Goal: Task Accomplishment & Management: Use online tool/utility

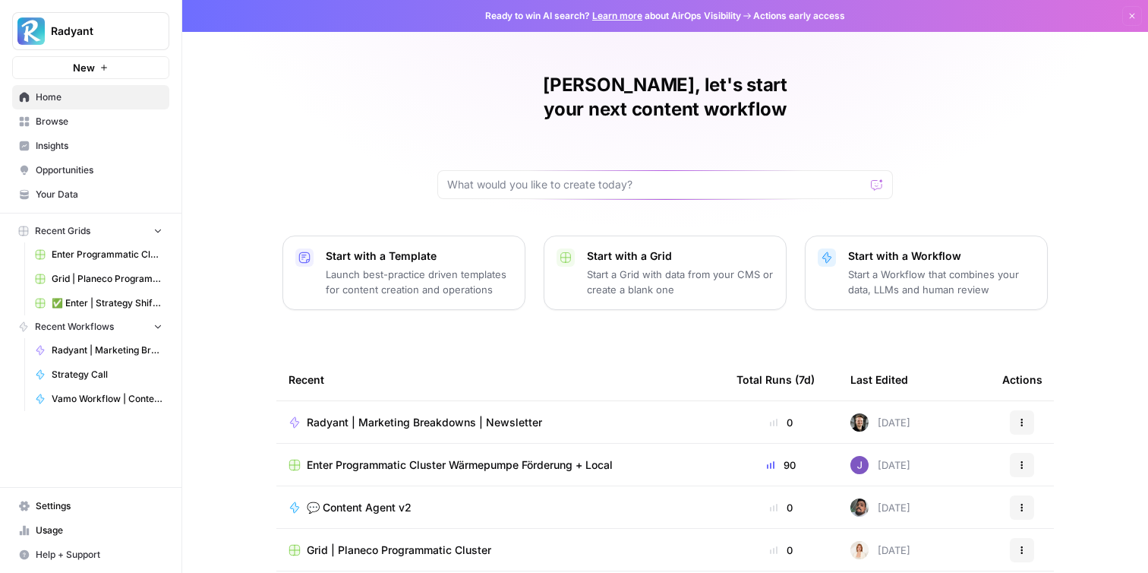
click at [350, 500] on span "💬 Content Agent v2" at bounding box center [359, 507] width 105 height 15
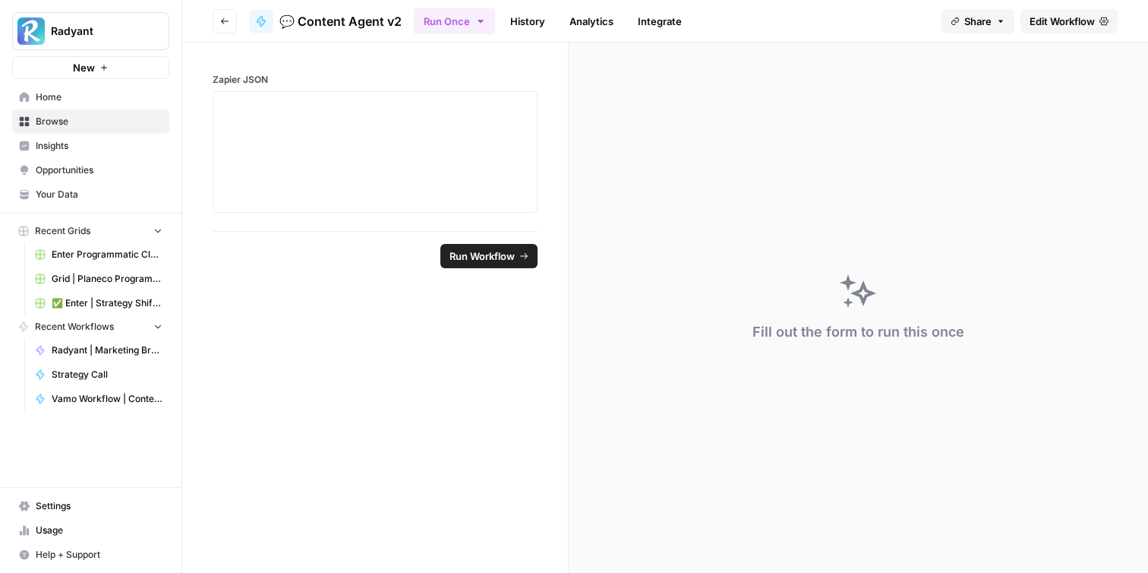
click at [1067, 14] on span "Edit Workflow" at bounding box center [1062, 21] width 65 height 15
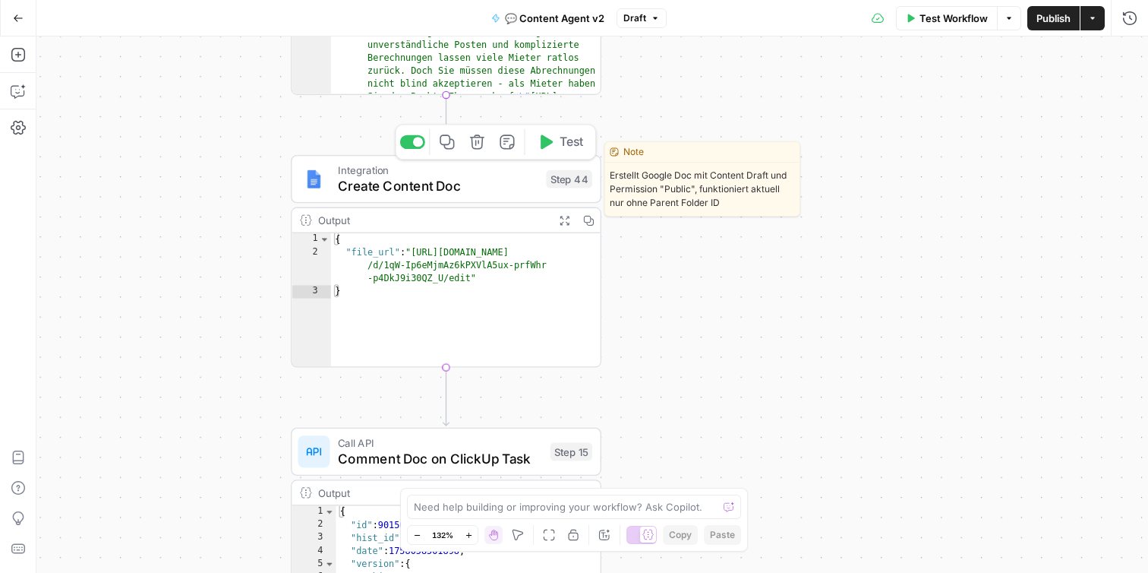
click at [450, 187] on span "Create Content Doc" at bounding box center [438, 186] width 201 height 20
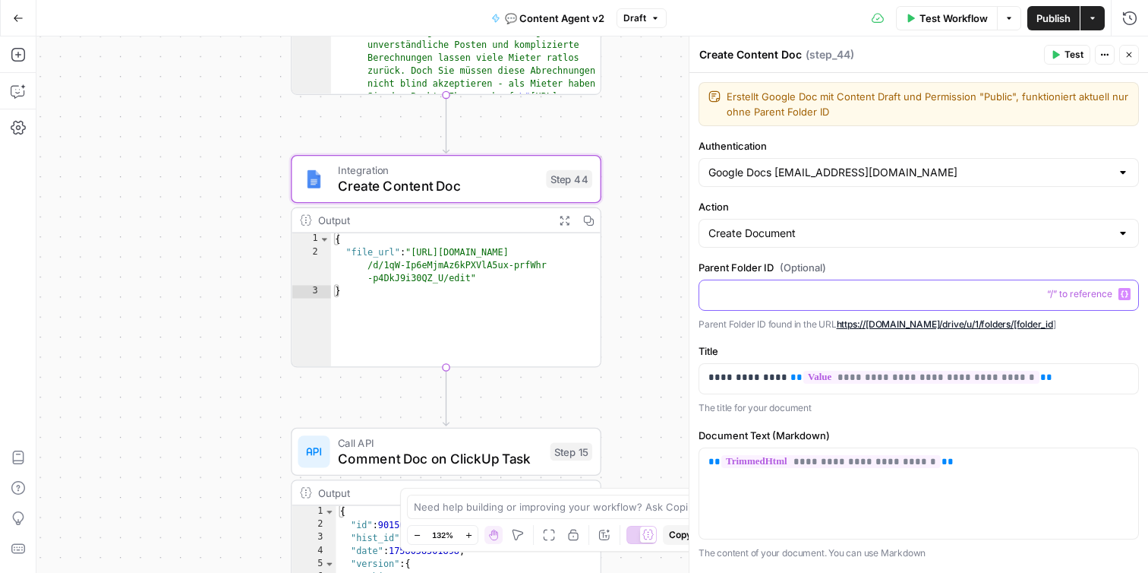
click at [825, 290] on p at bounding box center [919, 293] width 421 height 15
click at [854, 260] on label "Parent Folder ID (Optional)" at bounding box center [919, 267] width 441 height 15
click at [823, 289] on p at bounding box center [919, 293] width 421 height 15
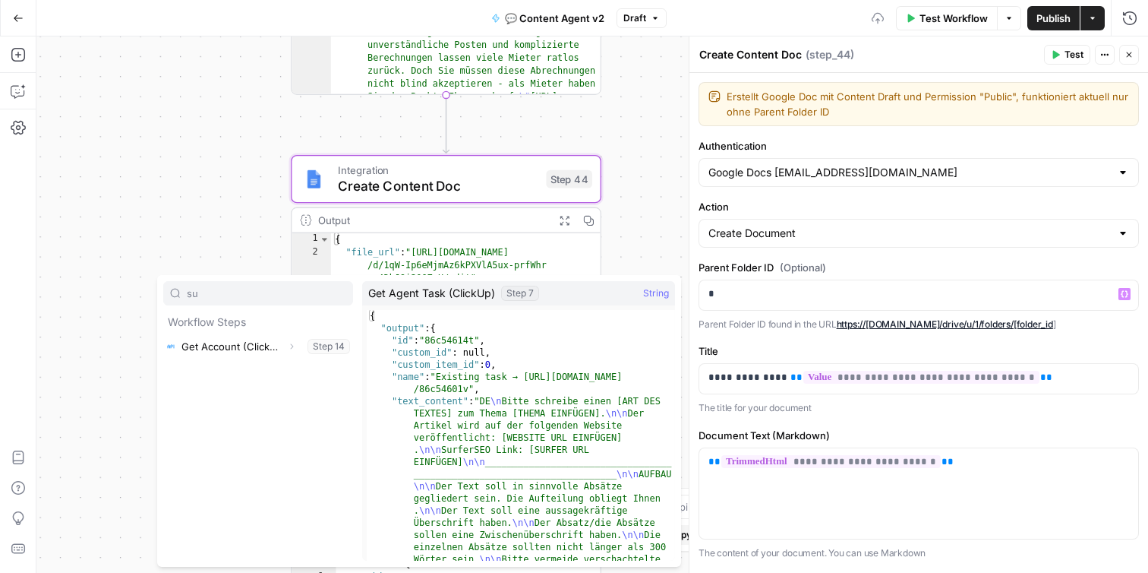
type input "s"
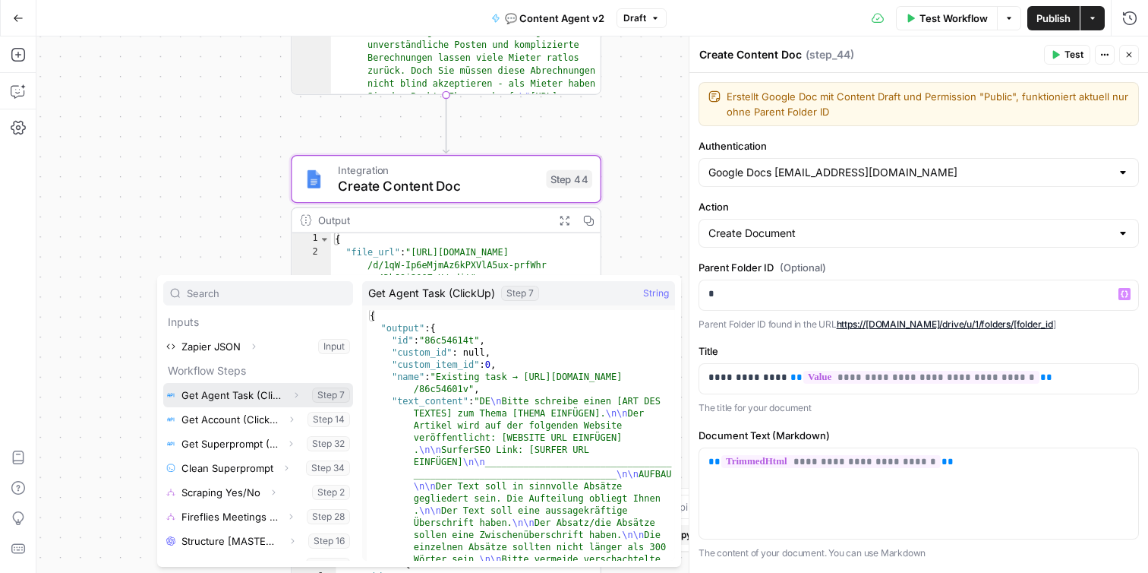
click at [295, 399] on icon "button" at bounding box center [296, 394] width 9 height 9
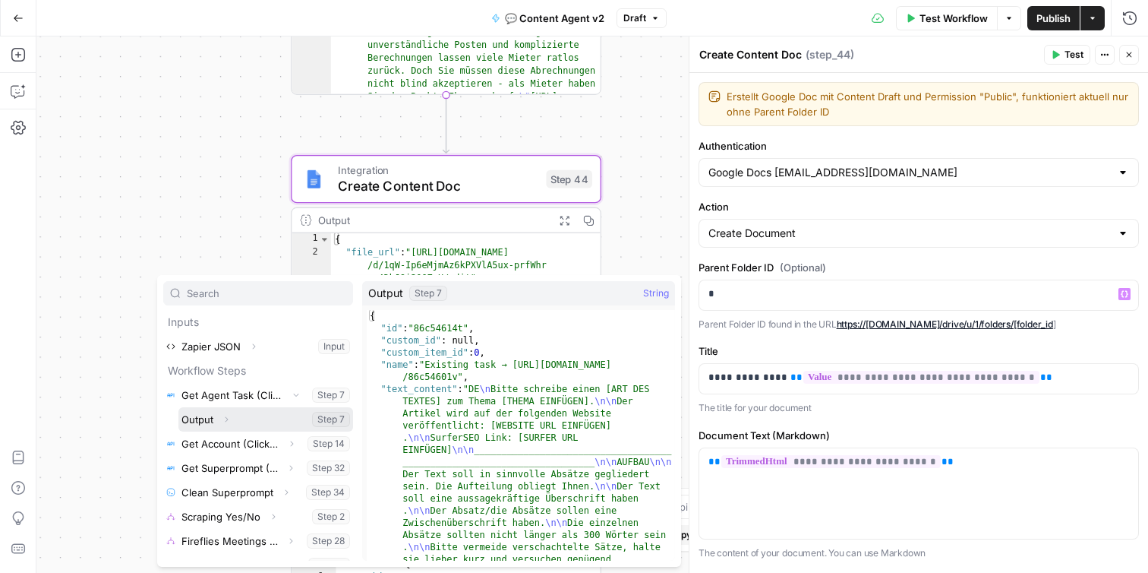
click at [232, 419] on button "Expand" at bounding box center [226, 419] width 20 height 20
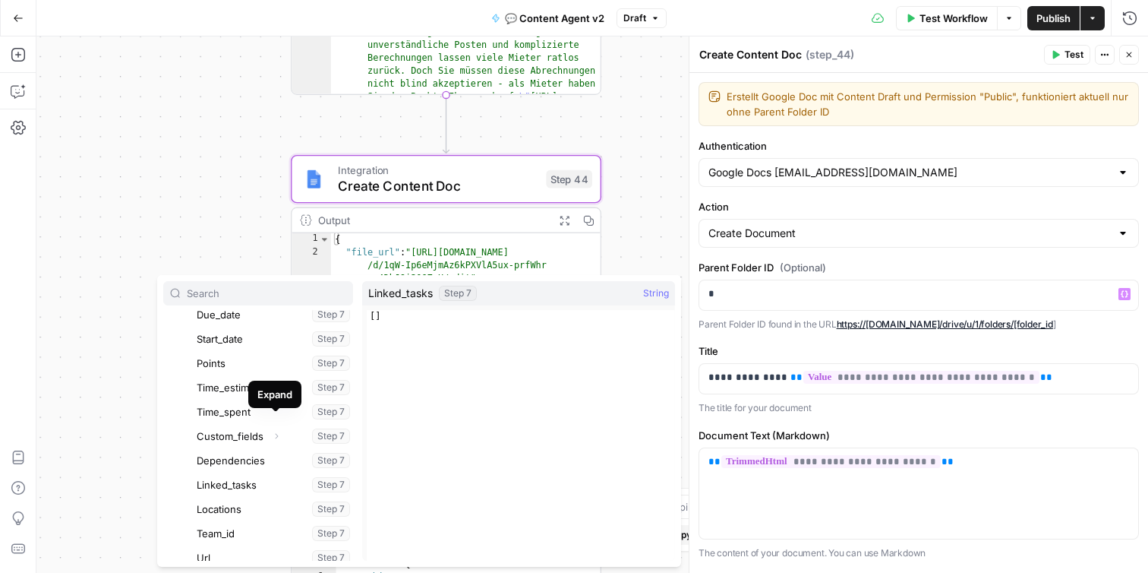
scroll to position [716, 0]
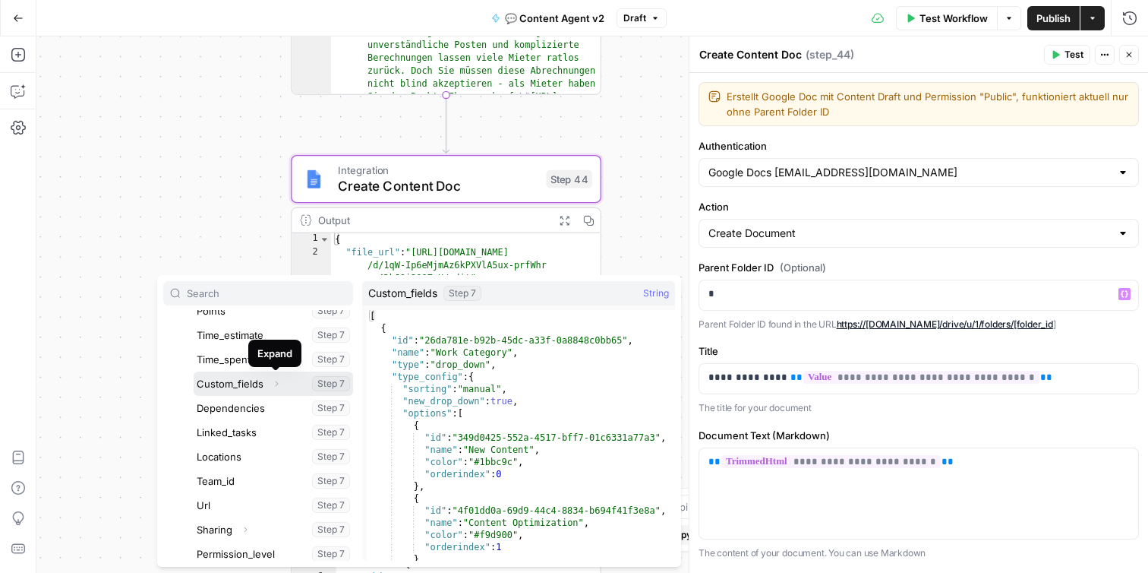
click at [277, 387] on icon "button" at bounding box center [276, 383] width 9 height 9
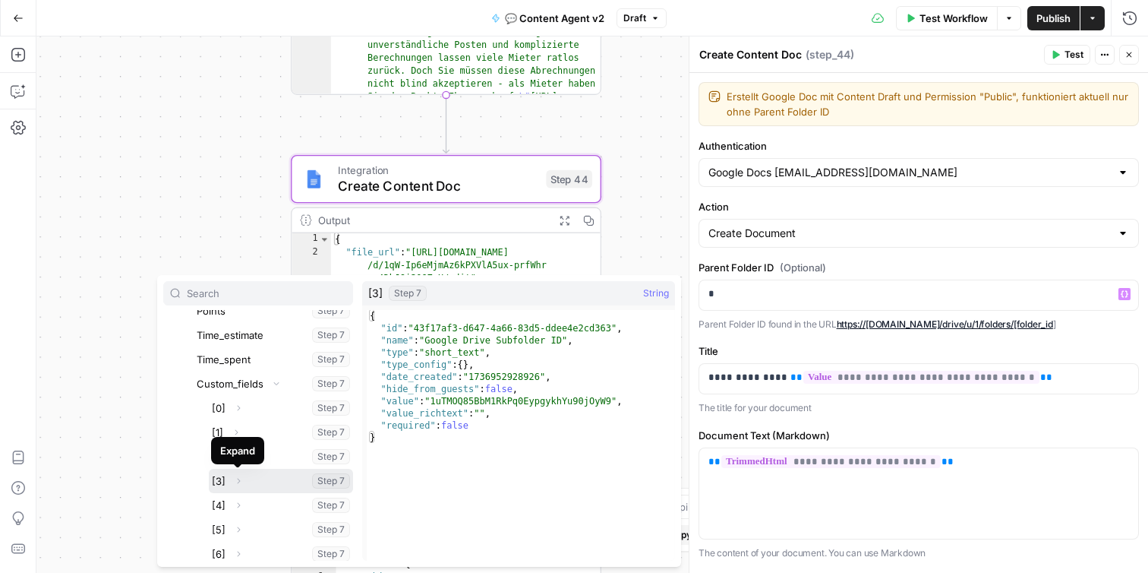
click at [239, 482] on icon "button" at bounding box center [238, 480] width 9 height 9
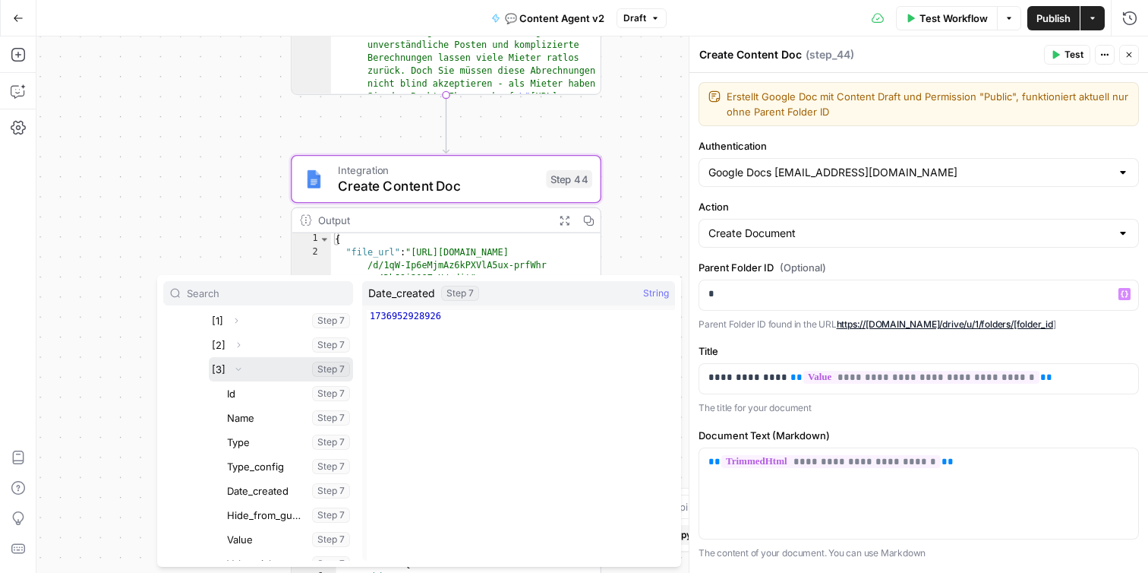
scroll to position [863, 0]
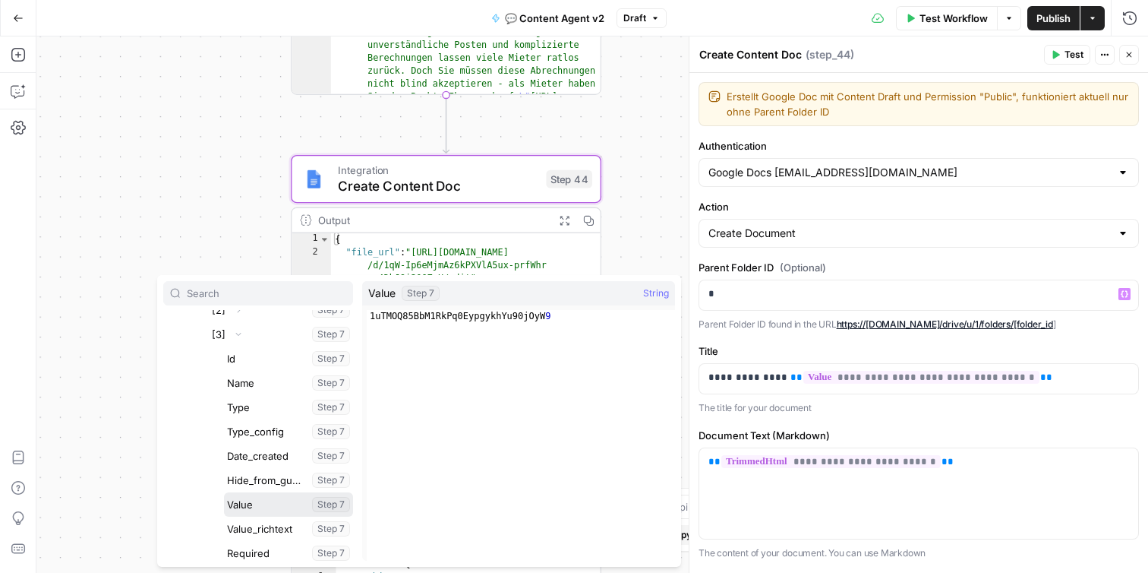
click at [264, 505] on button "Select variable Value" at bounding box center [288, 504] width 129 height 24
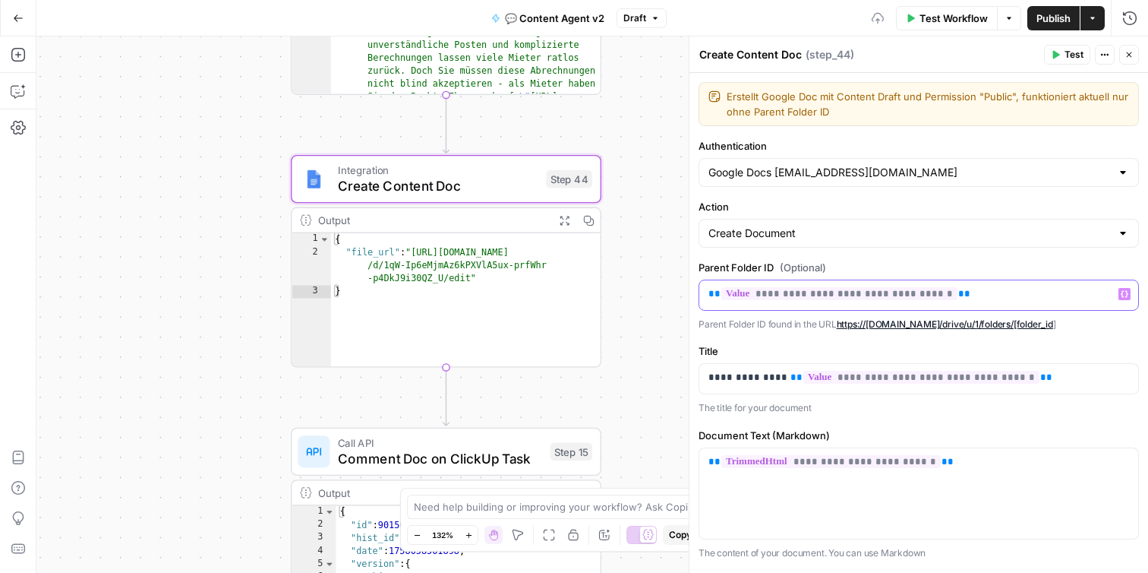
click at [968, 294] on p "**********" at bounding box center [919, 293] width 421 height 15
copy p "**********"
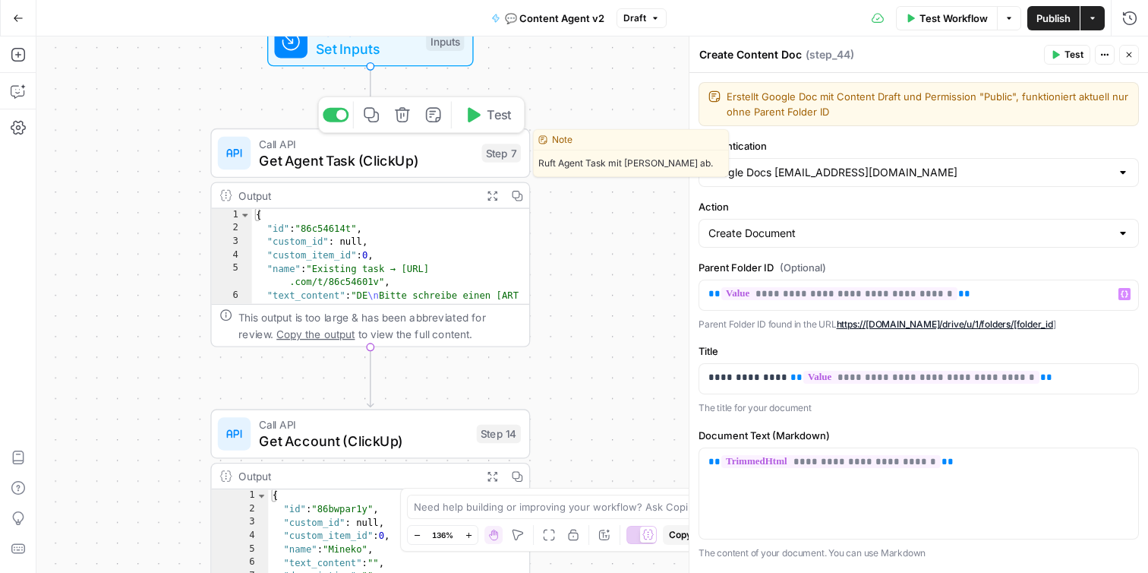
click at [321, 166] on span "Get Agent Task (ClickUp)" at bounding box center [366, 160] width 215 height 21
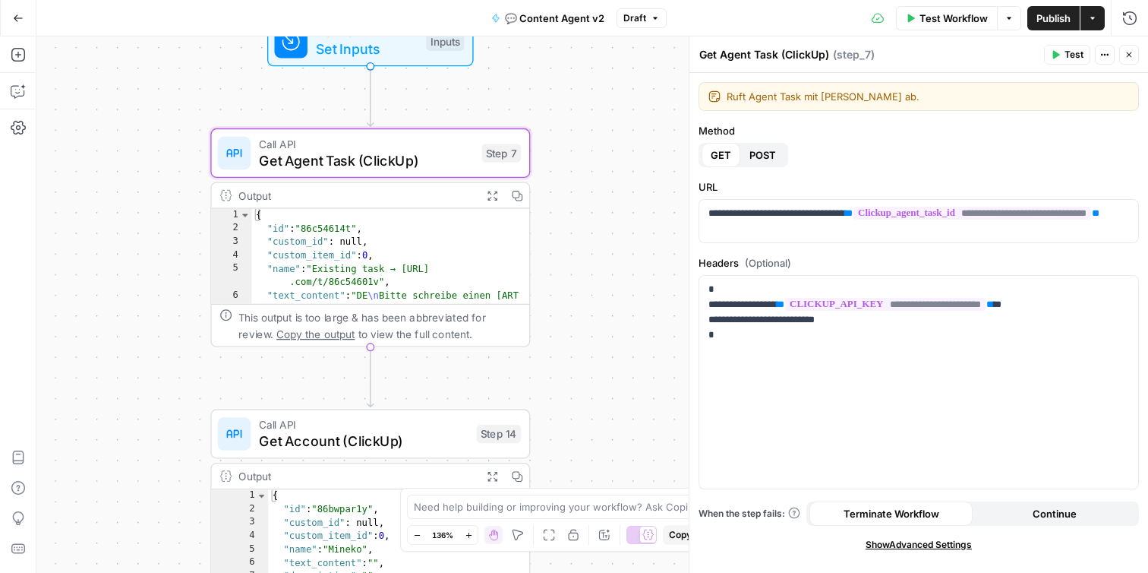
click at [502, 201] on button "Expand Output" at bounding box center [492, 195] width 25 height 25
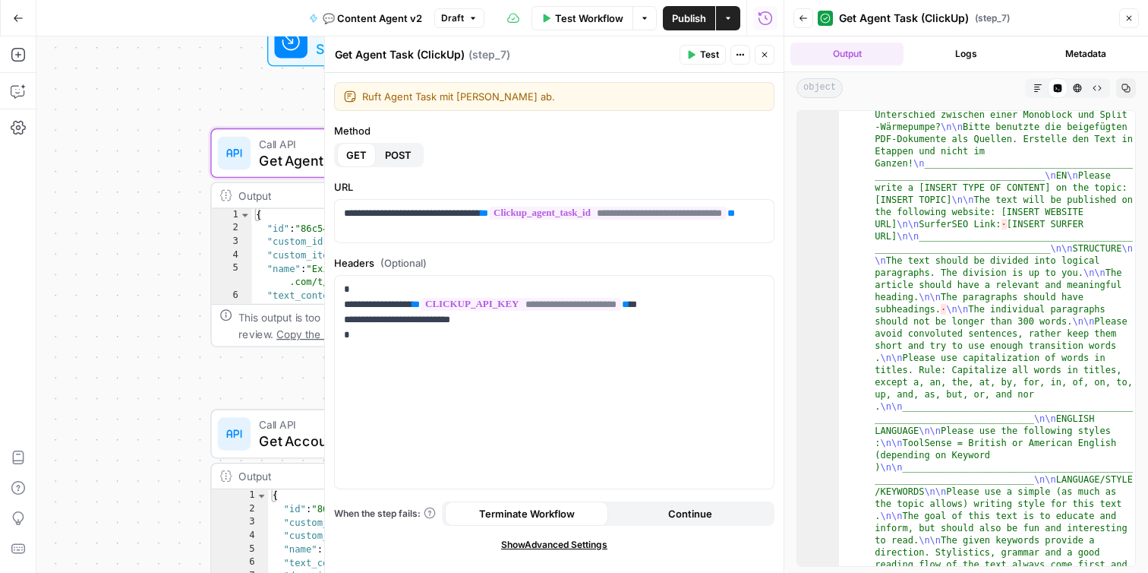
scroll to position [4185, 0]
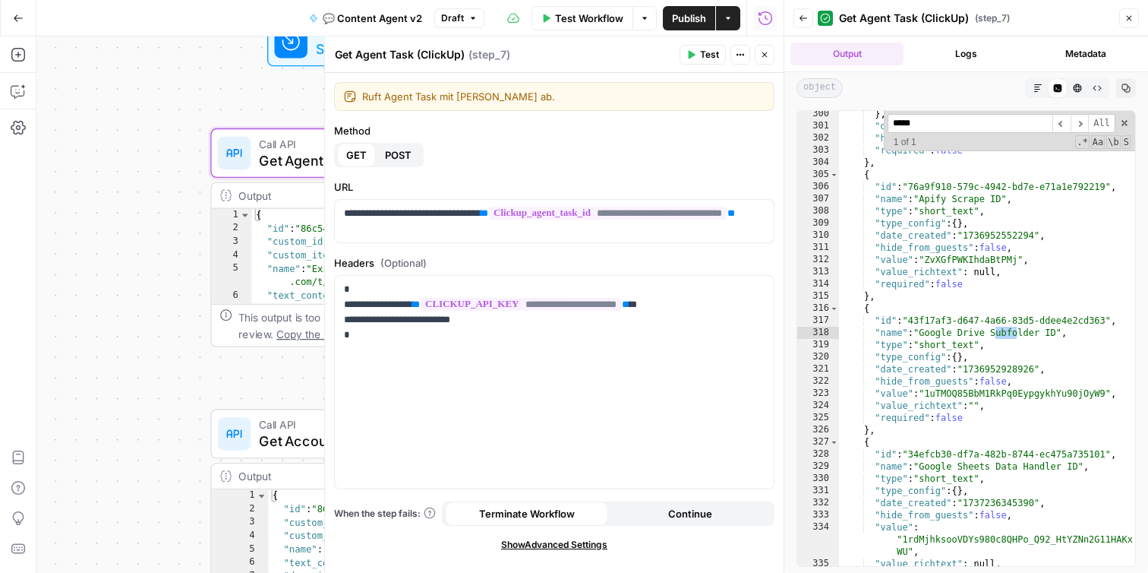
scroll to position [14975, 0]
type input "*****"
type textarea "**********"
click at [989, 394] on div "} , "date_created" : "1744886900673" , "hide_from_guests" : false , "required" …" at bounding box center [987, 347] width 296 height 479
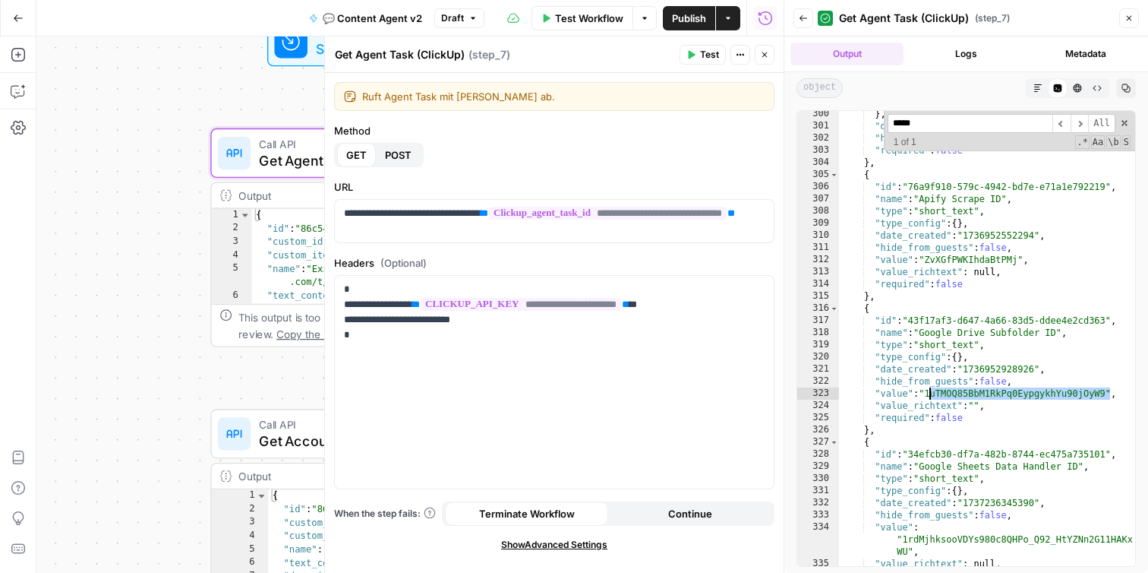
click at [762, 55] on icon "button" at bounding box center [764, 54] width 9 height 9
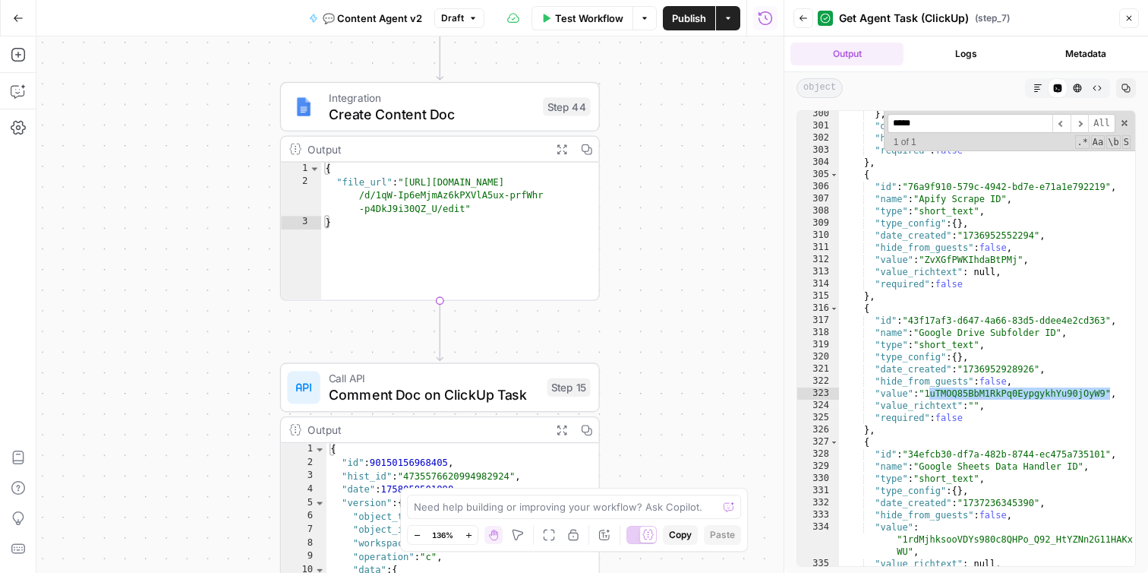
click at [425, 116] on span "Create Content Doc" at bounding box center [432, 113] width 207 height 21
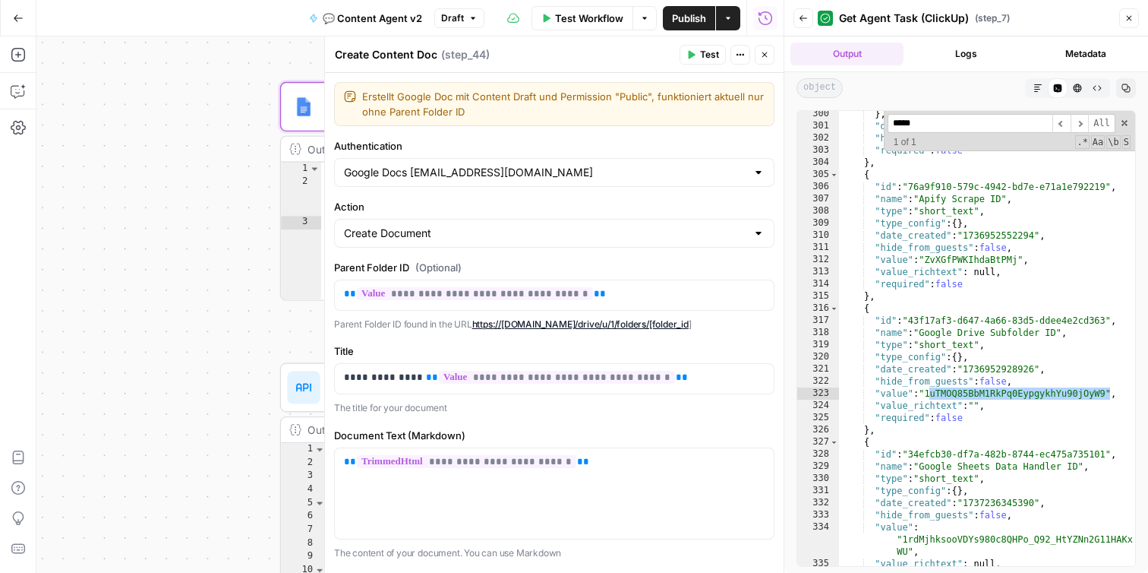
click at [1132, 17] on icon "button" at bounding box center [1129, 18] width 9 height 9
